Goal: Navigation & Orientation: Find specific page/section

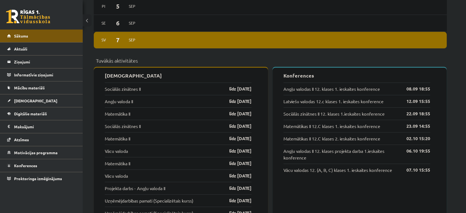
scroll to position [404, 0]
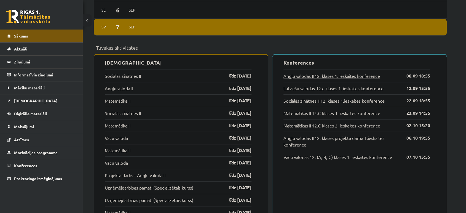
click at [334, 74] on link "Angļu valodas II 12. klases 1. ieskaites konference" at bounding box center [332, 76] width 97 height 7
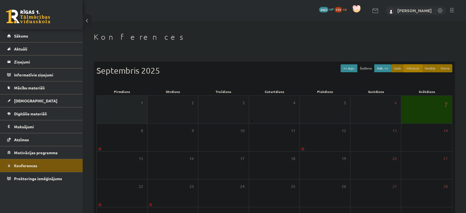
scroll to position [50, 0]
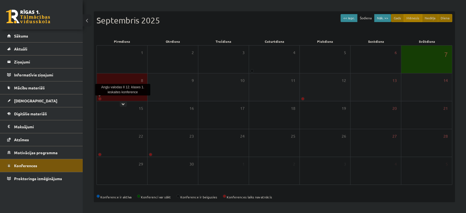
click at [99, 97] on link at bounding box center [99, 98] width 3 height 3
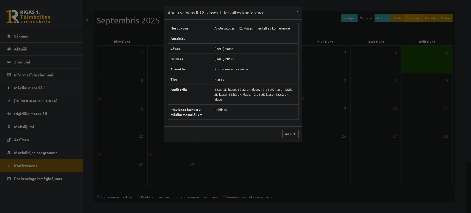
drag, startPoint x: 233, startPoint y: 48, endPoint x: 245, endPoint y: 46, distance: 12.2
click at [245, 46] on td "2025-09-08 18:55" at bounding box center [255, 48] width 87 height 10
click at [294, 130] on link "Aizvērt" at bounding box center [290, 134] width 16 height 8
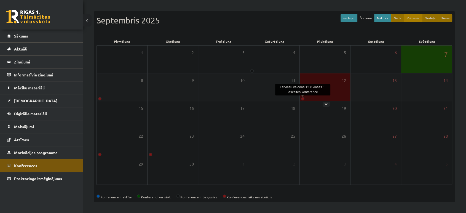
click at [302, 100] on link at bounding box center [302, 98] width 3 height 3
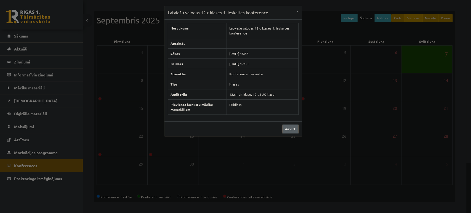
click at [286, 127] on link "Aizvērt" at bounding box center [290, 129] width 16 height 8
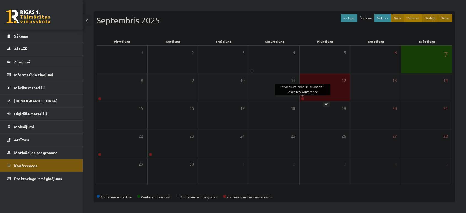
click at [302, 100] on link at bounding box center [302, 98] width 3 height 3
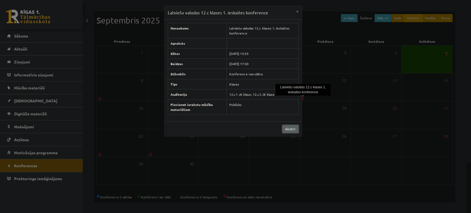
click at [293, 130] on link "Aizvērt" at bounding box center [290, 129] width 16 height 8
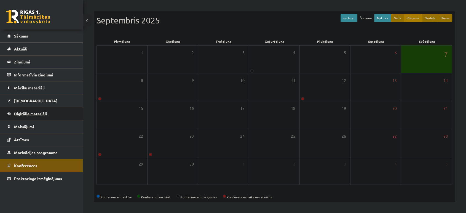
click at [36, 113] on span "Digitālie materiāli" at bounding box center [30, 113] width 33 height 5
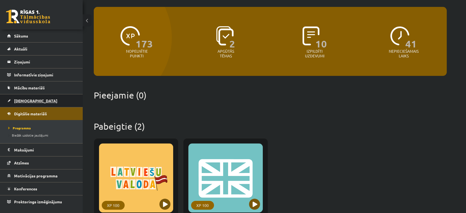
click at [38, 103] on link "[DEMOGRAPHIC_DATA]" at bounding box center [41, 100] width 69 height 13
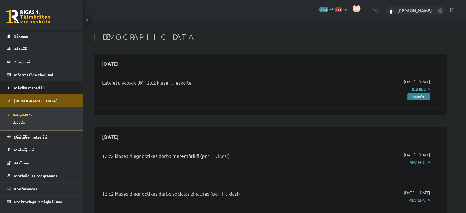
click at [41, 88] on span "Mācību materiāli" at bounding box center [29, 87] width 31 height 5
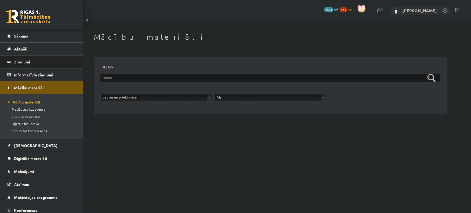
click at [44, 60] on legend "Ziņojumi 0" at bounding box center [45, 61] width 62 height 13
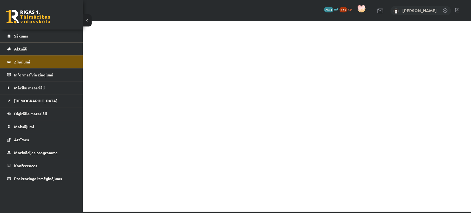
click at [41, 19] on link at bounding box center [28, 17] width 44 height 14
